Goal: Check status: Check status

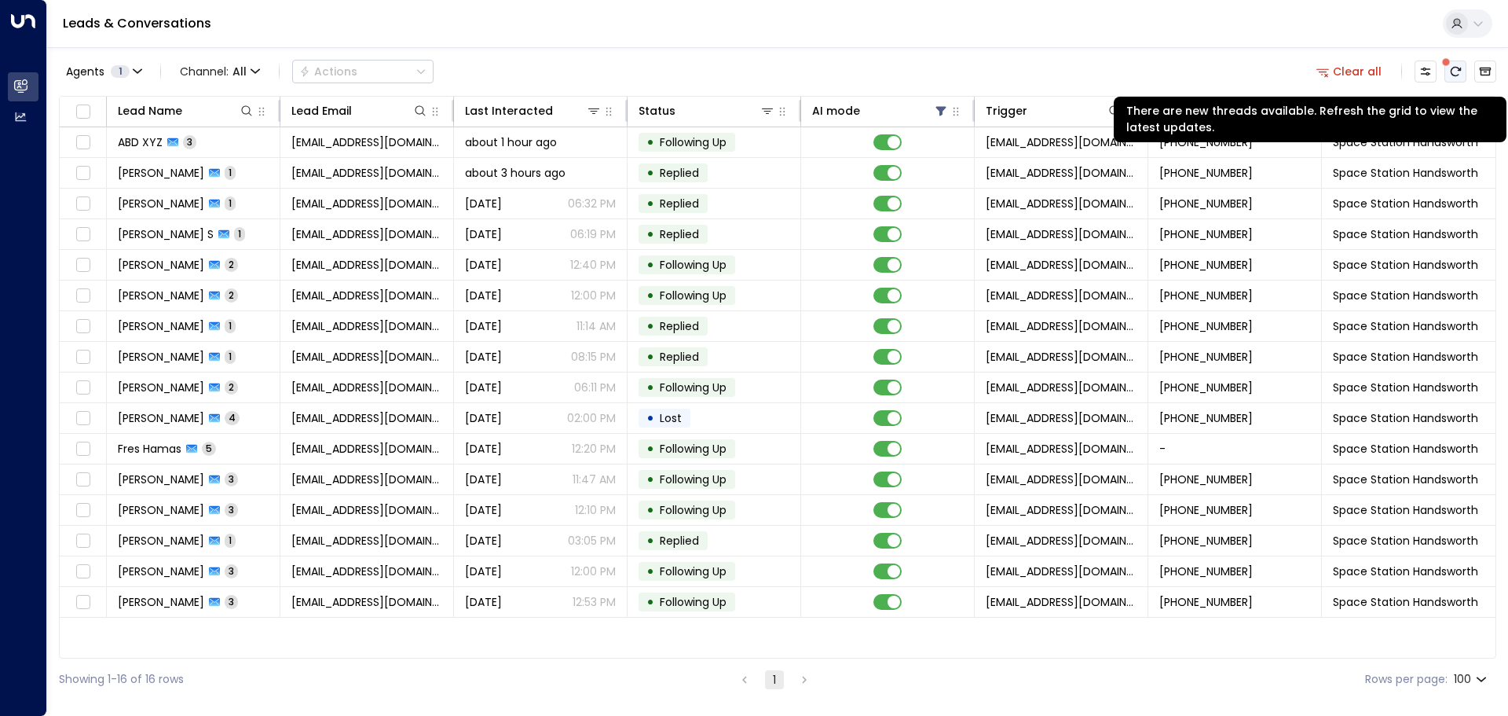
click at [1463, 70] on button "There are new threads available. Refresh the grid to view the latest updates." at bounding box center [1456, 71] width 22 height 22
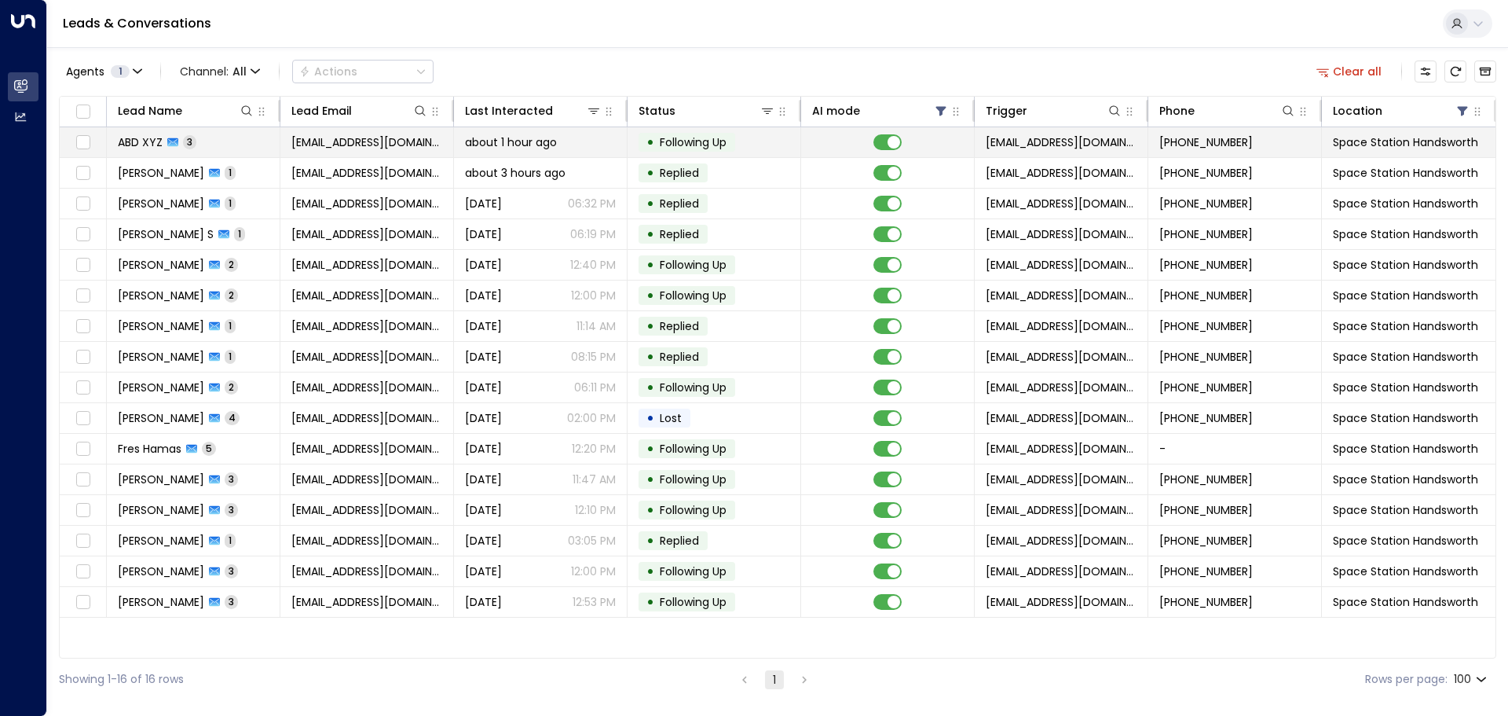
click at [724, 137] on span "Following Up" at bounding box center [693, 142] width 67 height 16
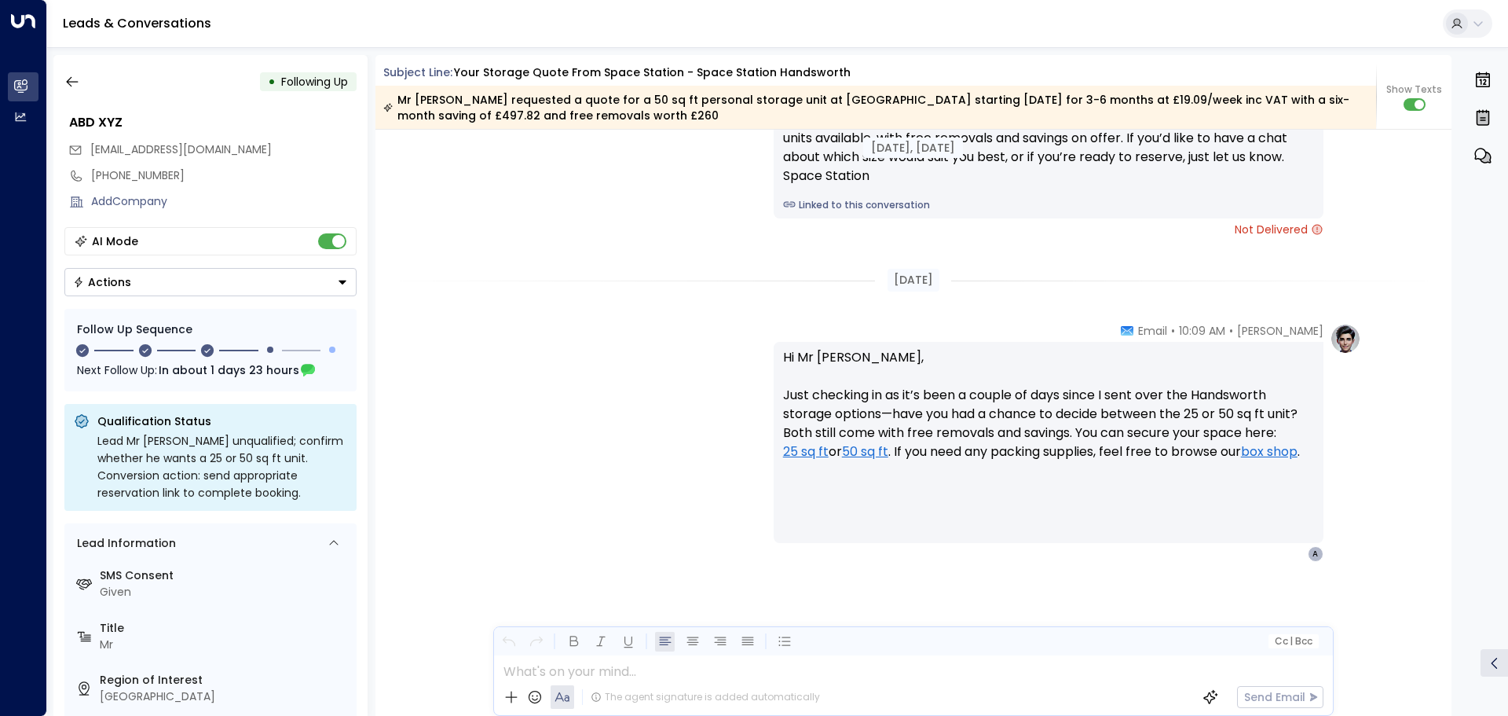
scroll to position [2348, 0]
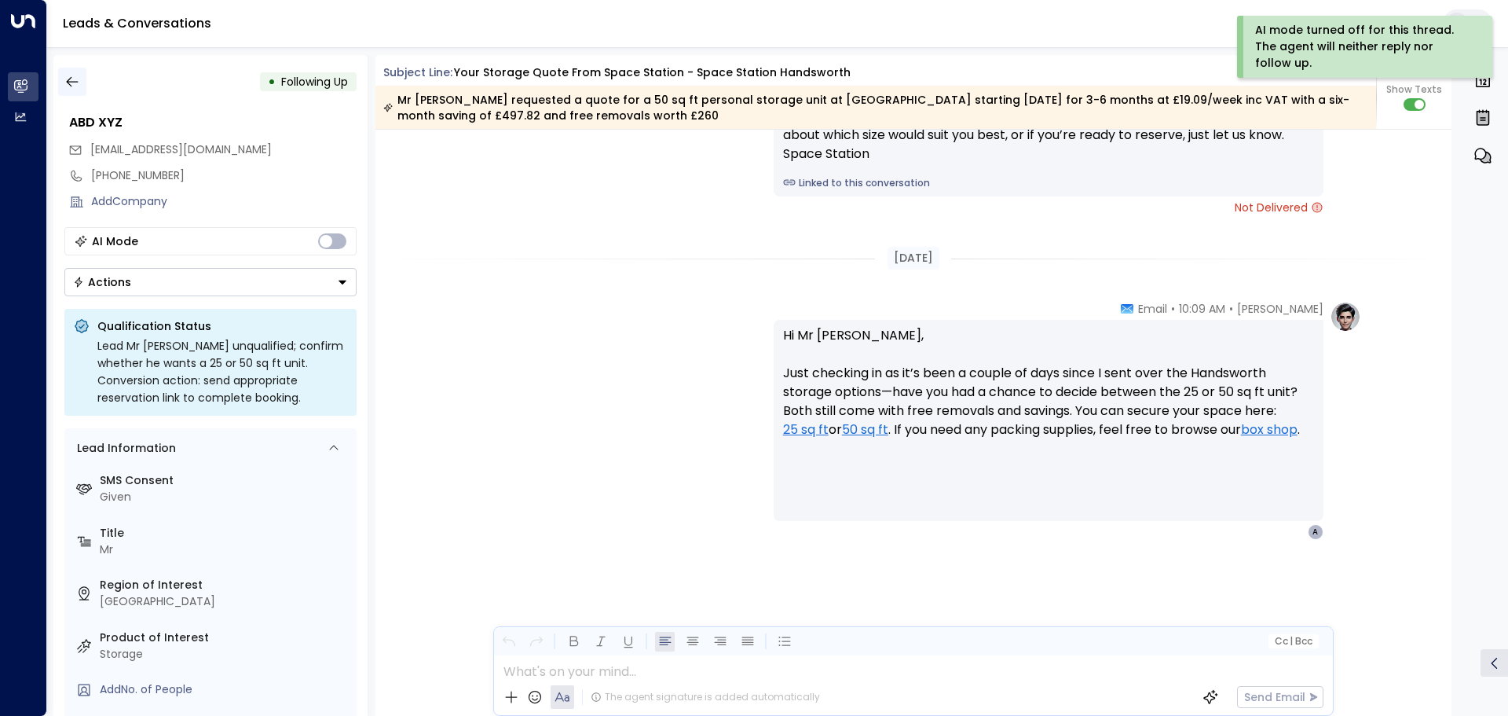
click at [73, 85] on icon "button" at bounding box center [72, 82] width 16 height 16
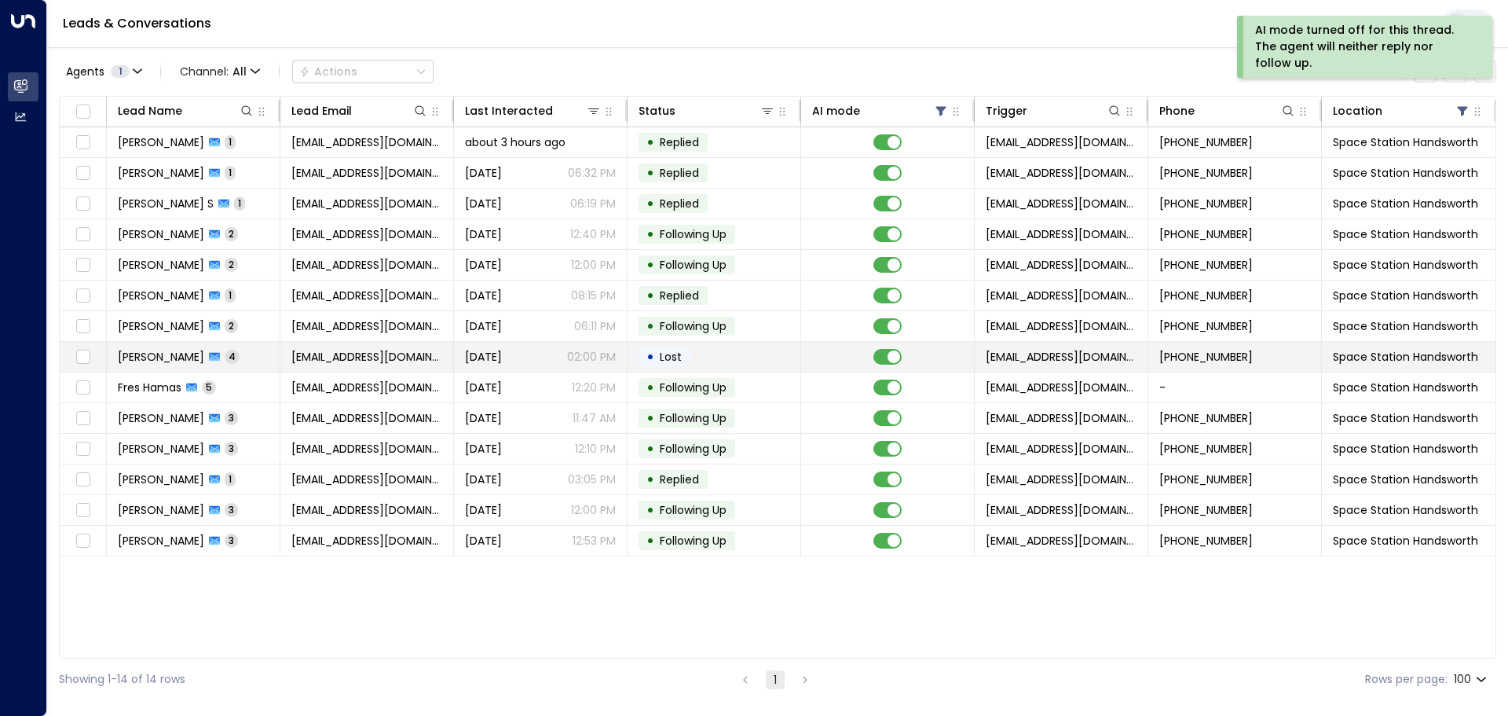
click at [684, 356] on span "Lost" at bounding box center [670, 357] width 33 height 16
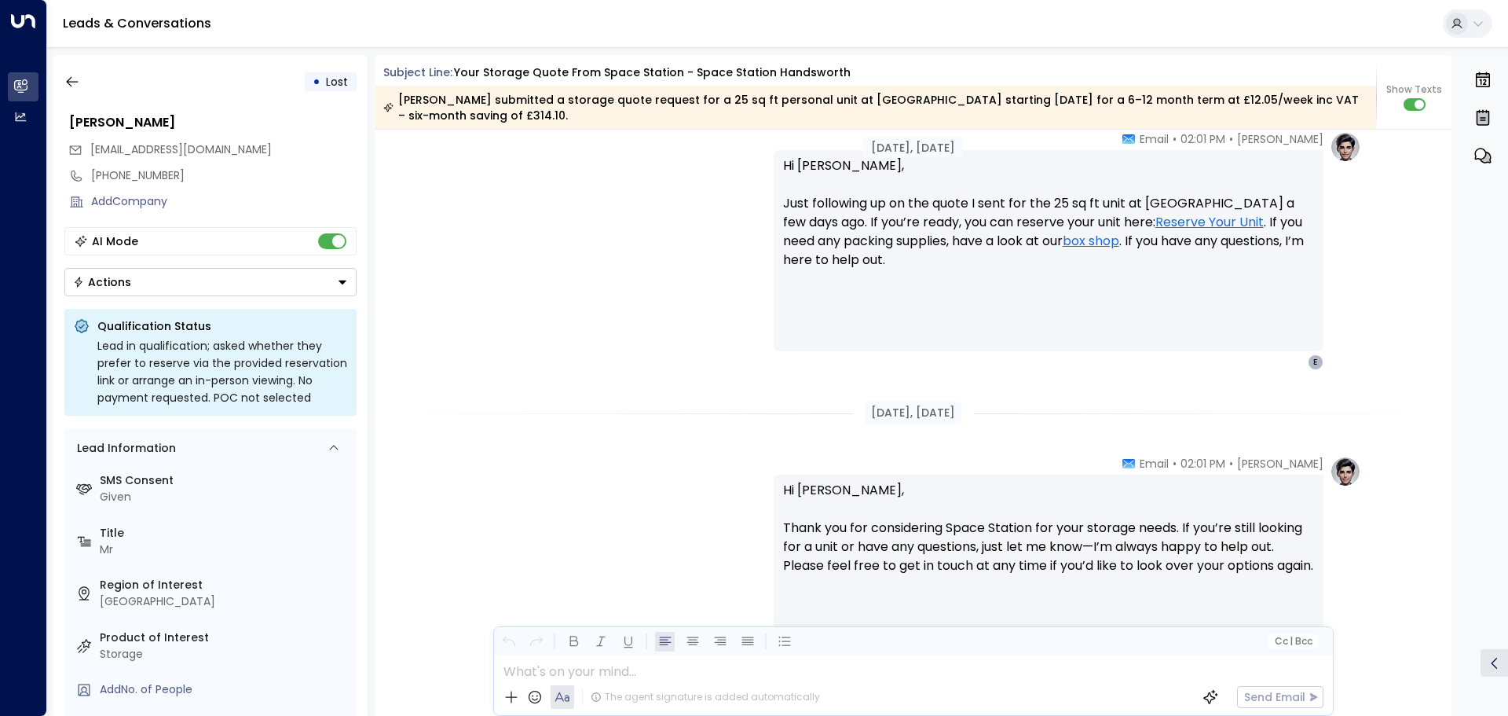
scroll to position [1864, 0]
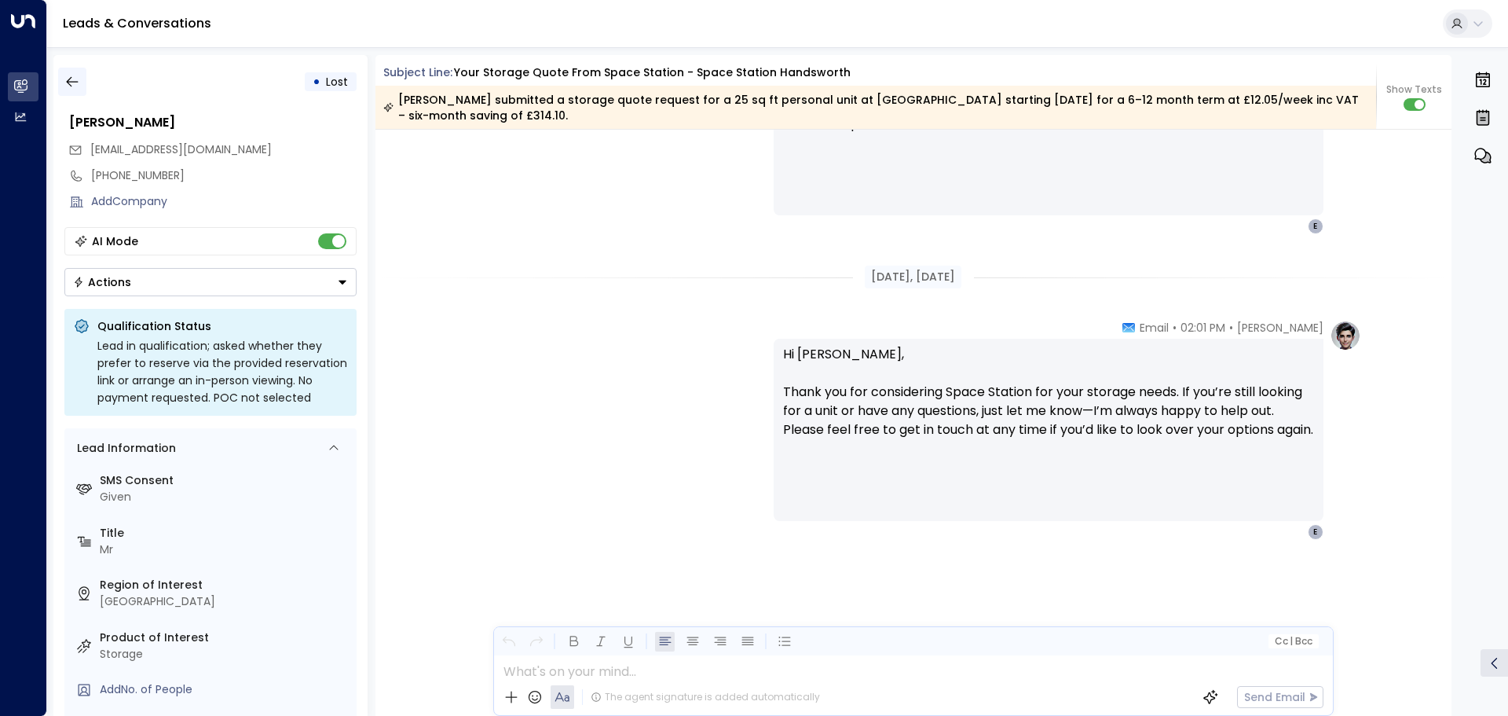
click at [72, 79] on icon "button" at bounding box center [72, 82] width 16 height 16
